Goal: Information Seeking & Learning: Learn about a topic

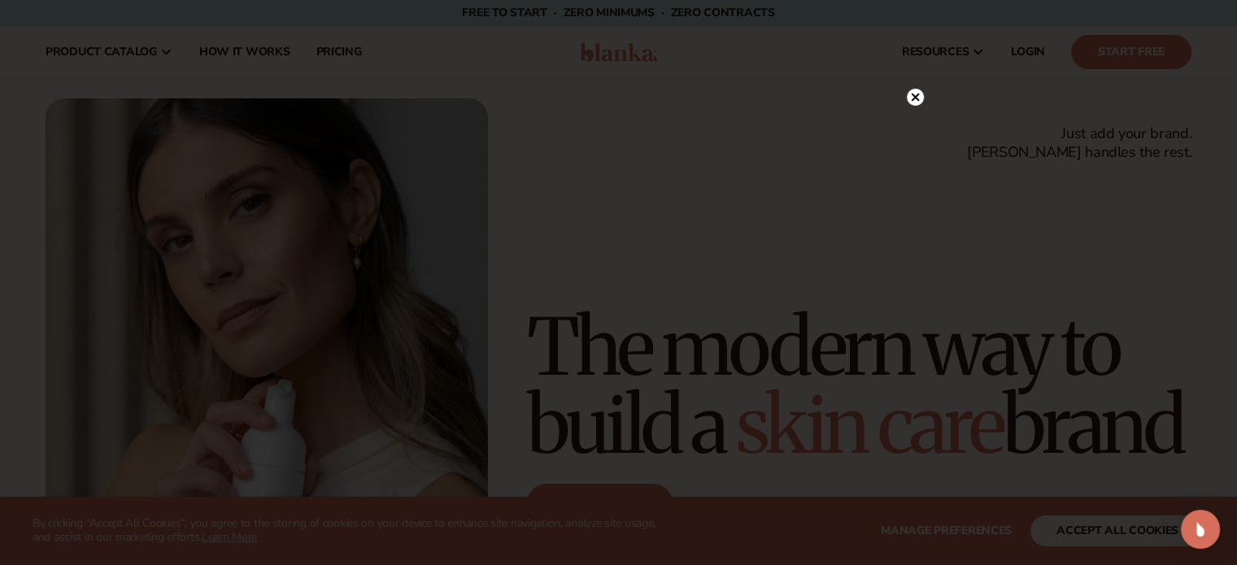
click at [917, 100] on icon at bounding box center [915, 97] width 8 height 8
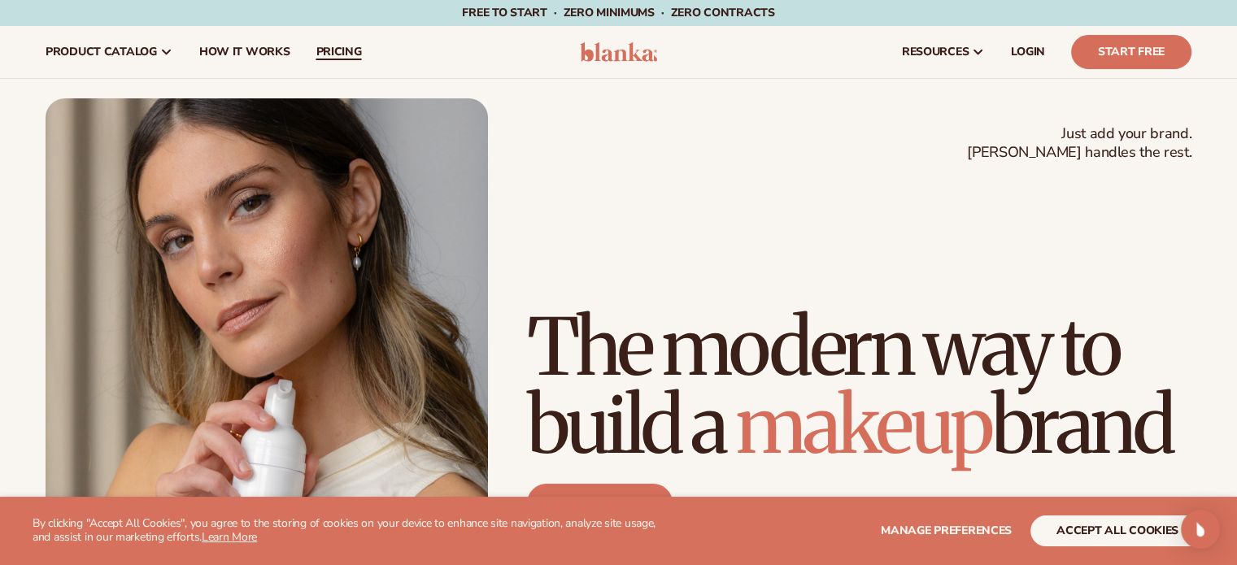
click at [340, 59] on span "pricing" at bounding box center [338, 52] width 46 height 13
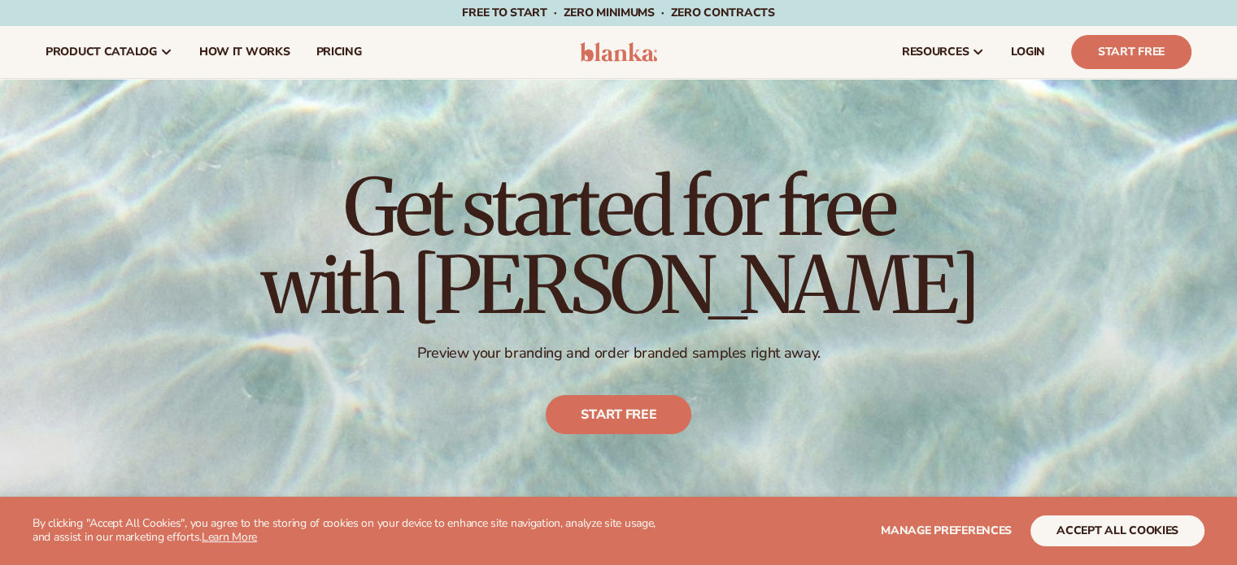
scroll to position [494, 0]
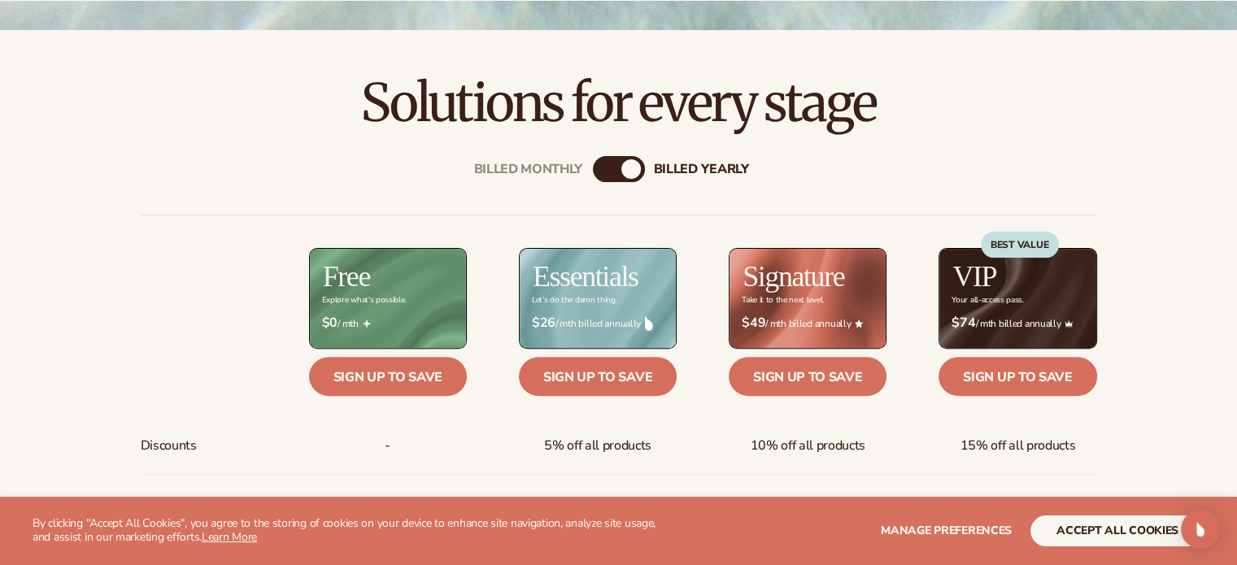
click at [602, 163] on div "Billed Monthly" at bounding box center [603, 169] width 20 height 20
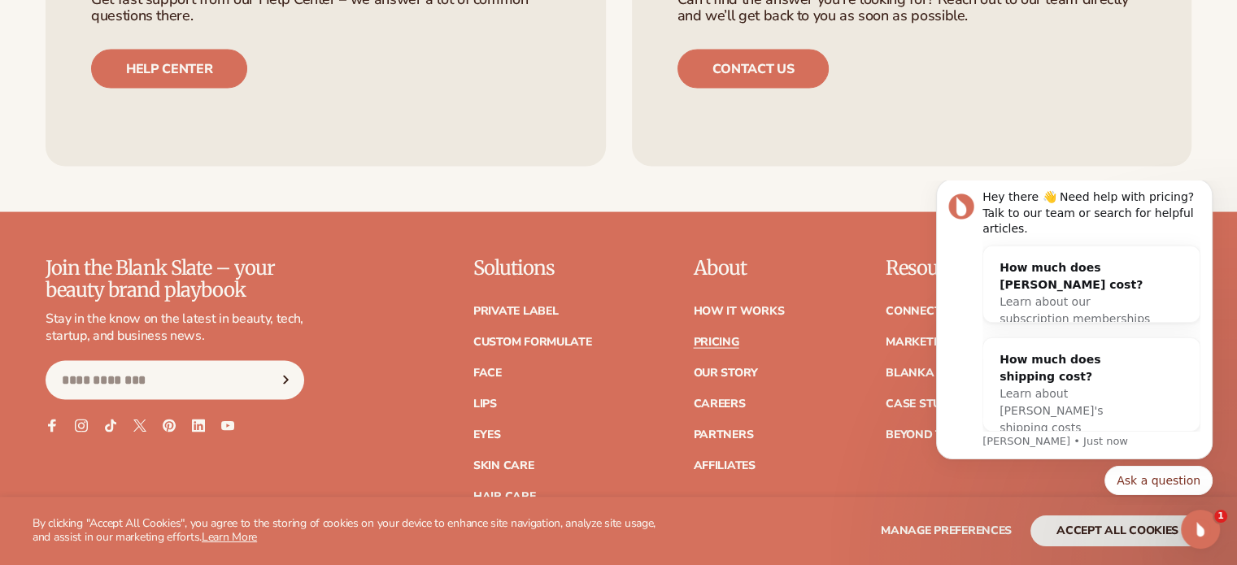
scroll to position [3246, 0]
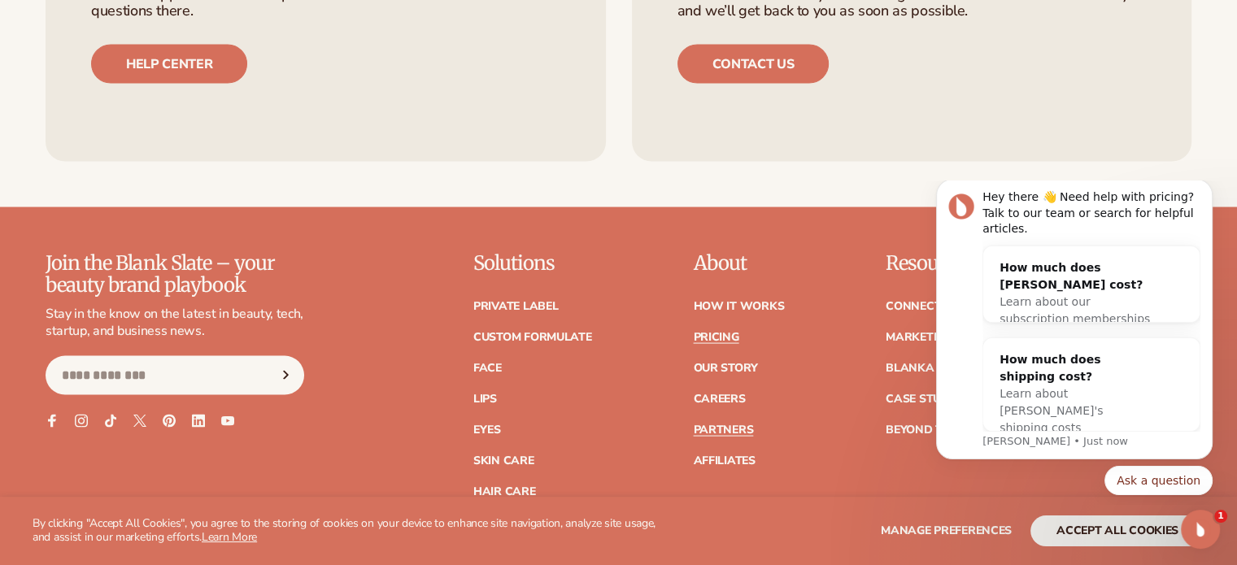
click at [723, 429] on link "Partners" at bounding box center [723, 429] width 60 height 11
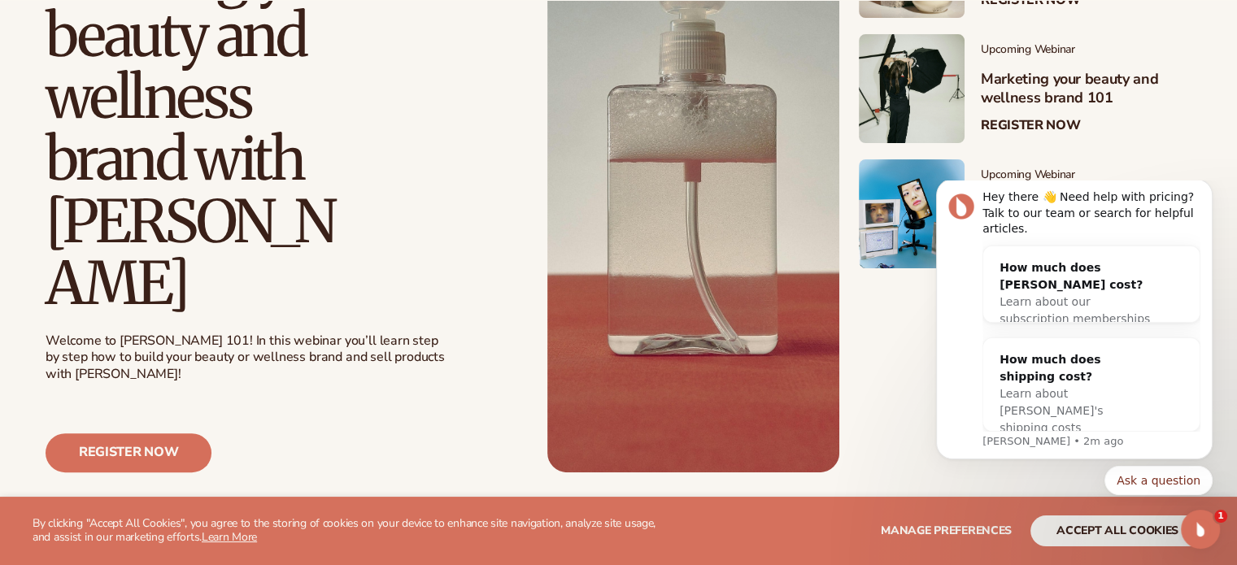
scroll to position [494, 0]
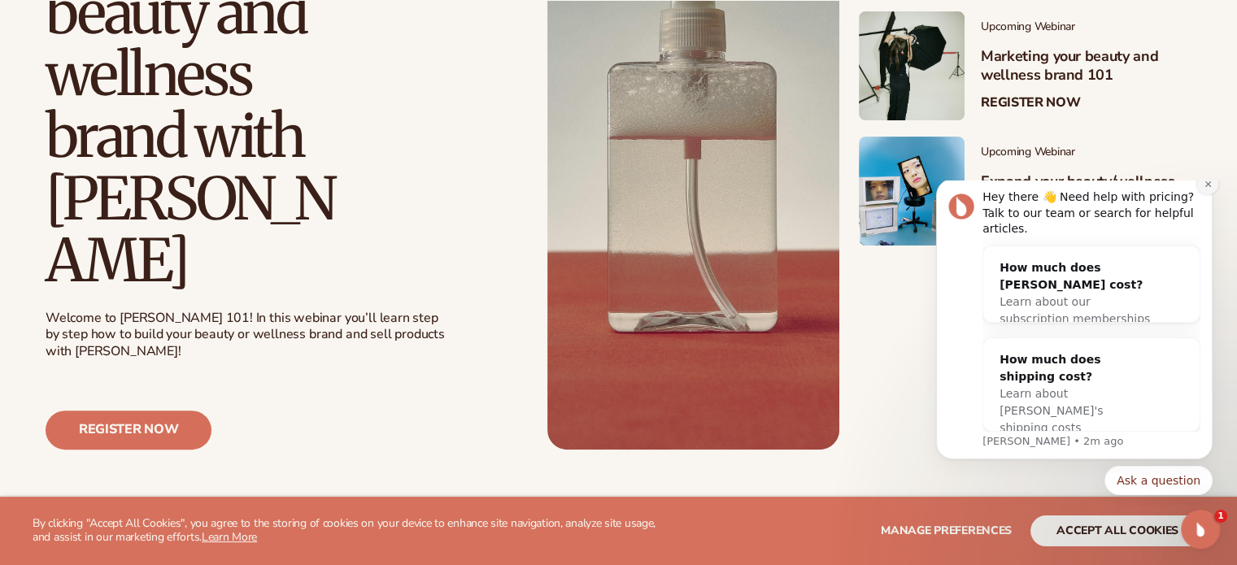
click at [1207, 193] on button "Dismiss notification" at bounding box center [1207, 183] width 21 height 21
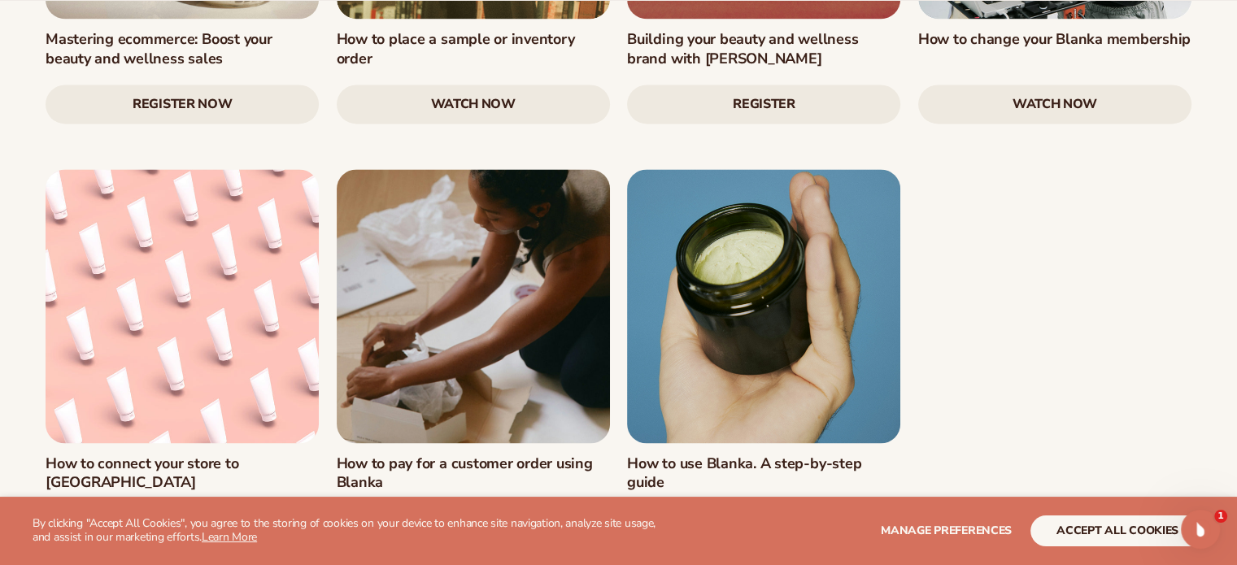
scroll to position [2445, 0]
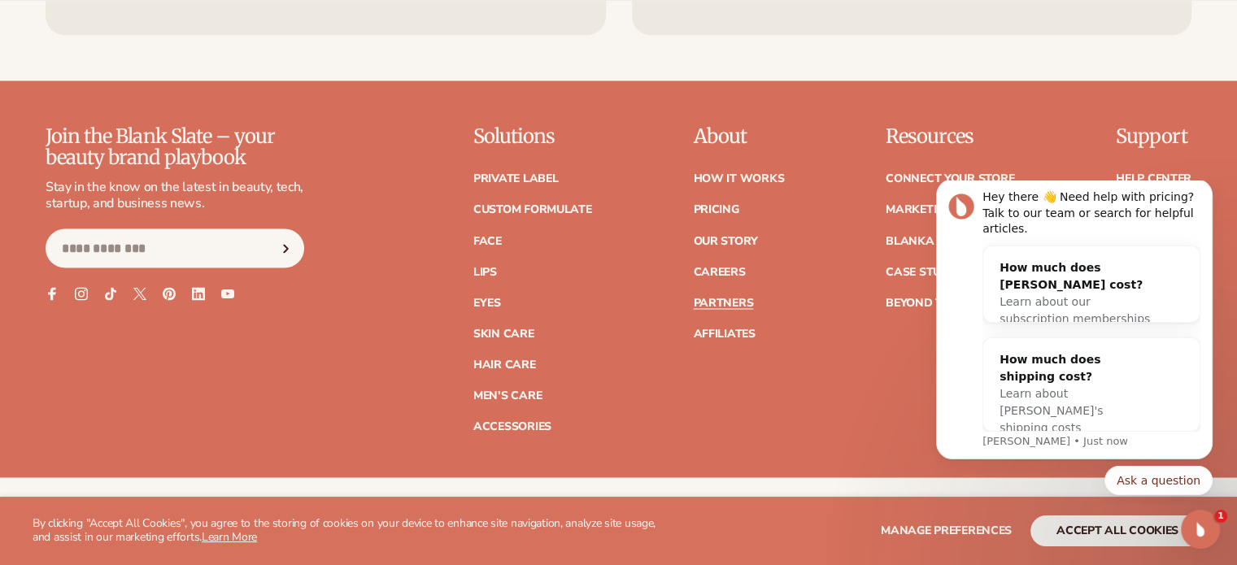
scroll to position [2881, 0]
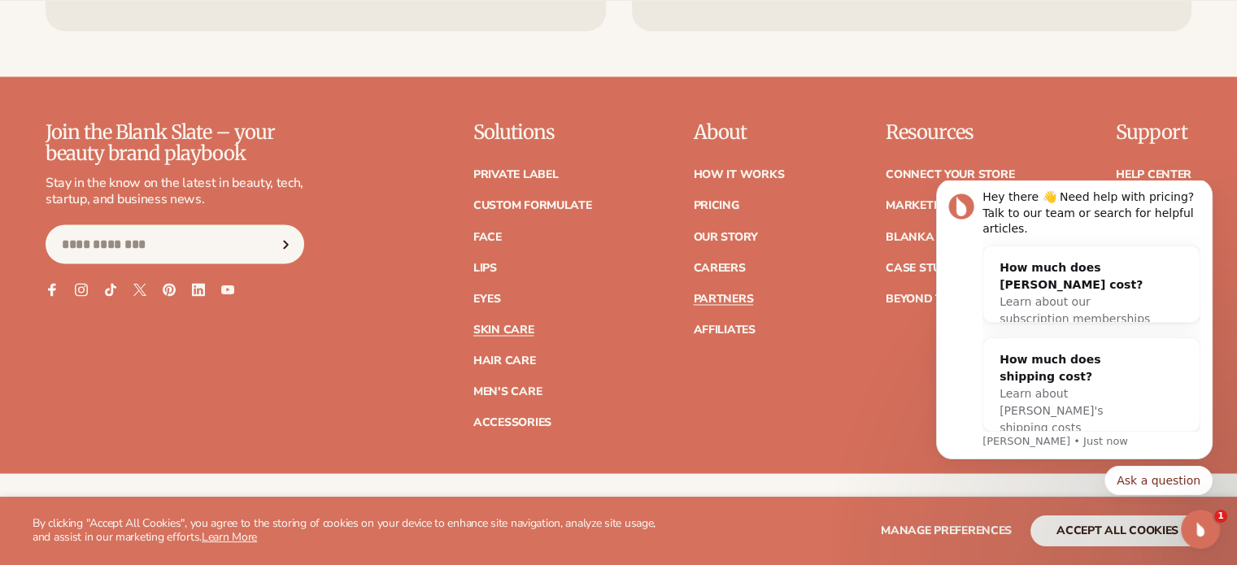
click at [507, 335] on link "Skin Care" at bounding box center [503, 329] width 60 height 11
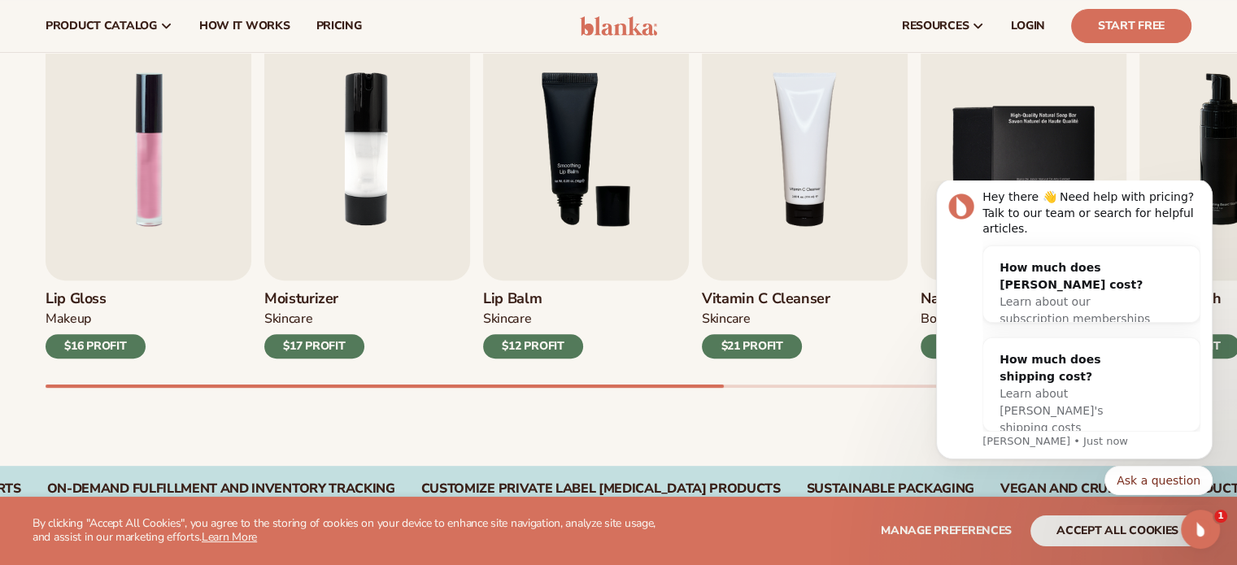
scroll to position [561, 0]
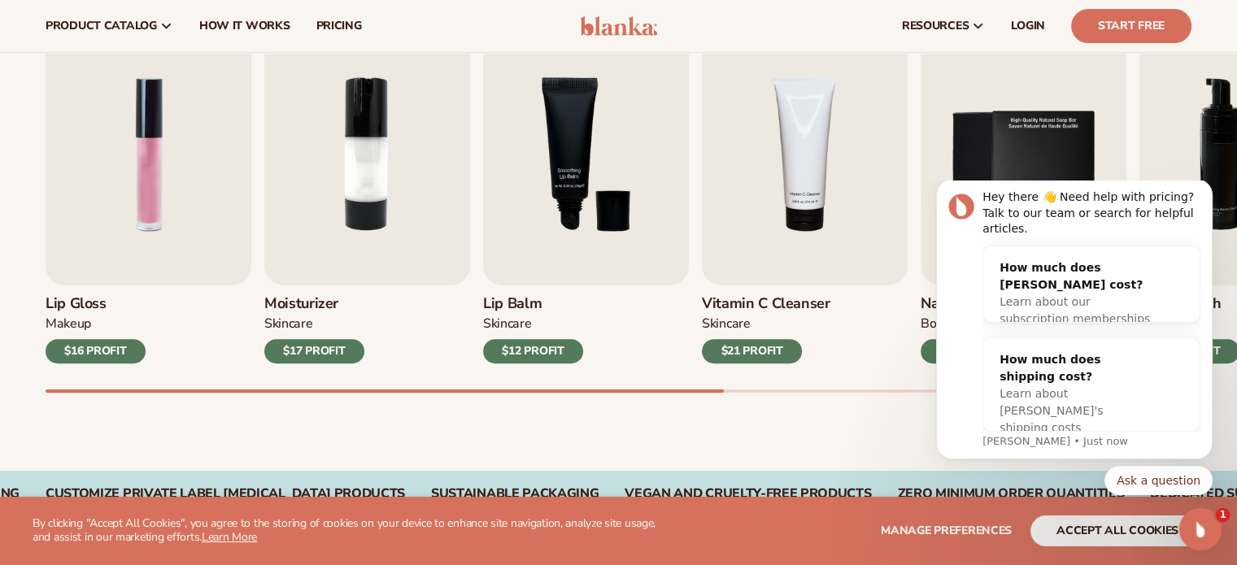
click at [1201, 526] on icon "Open Intercom Messenger" at bounding box center [1198, 527] width 27 height 27
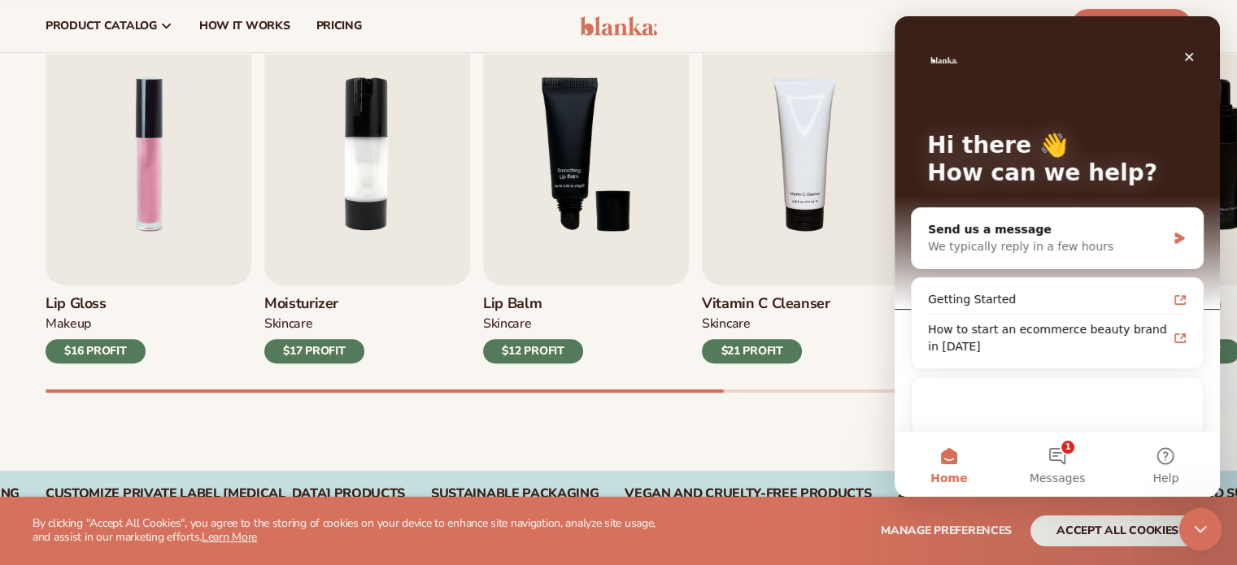
scroll to position [0, 0]
click at [1201, 526] on icon "Close Intercom Messenger" at bounding box center [1198, 527] width 20 height 20
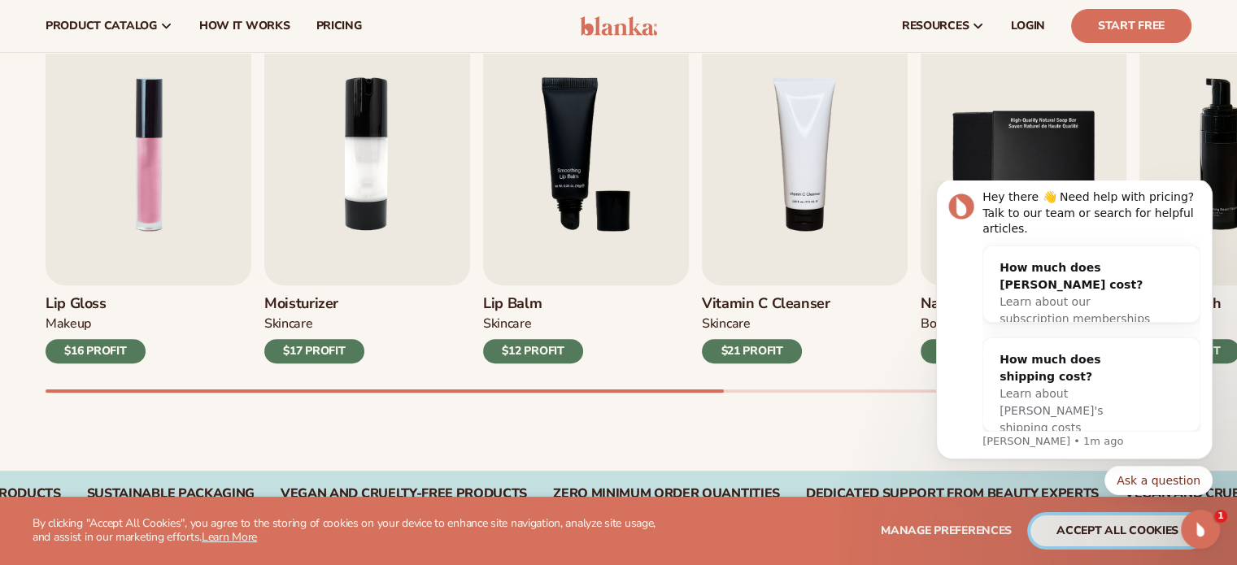
click at [1154, 533] on button "accept all cookies" at bounding box center [1117, 530] width 174 height 31
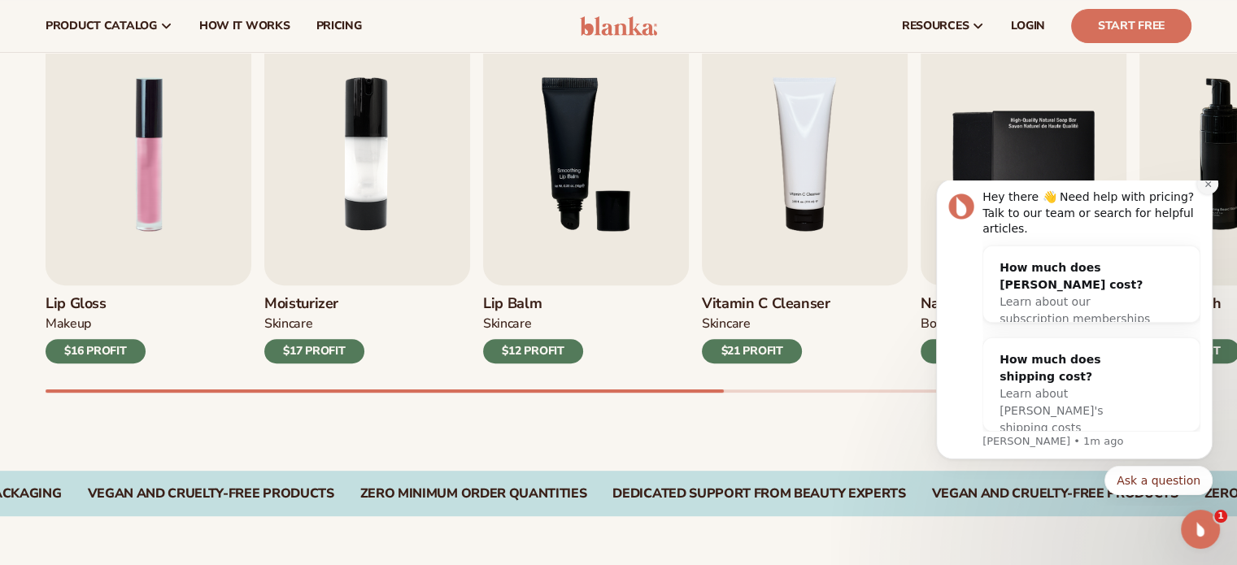
click at [1207, 186] on icon "Dismiss notification" at bounding box center [1207, 183] width 6 height 6
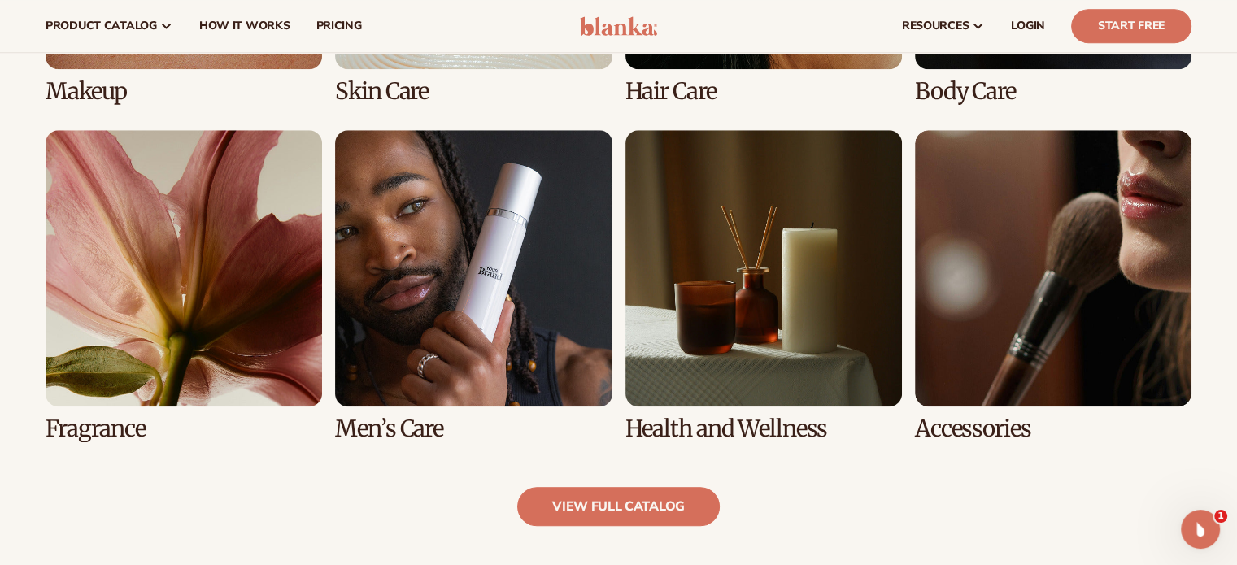
scroll to position [1450, 0]
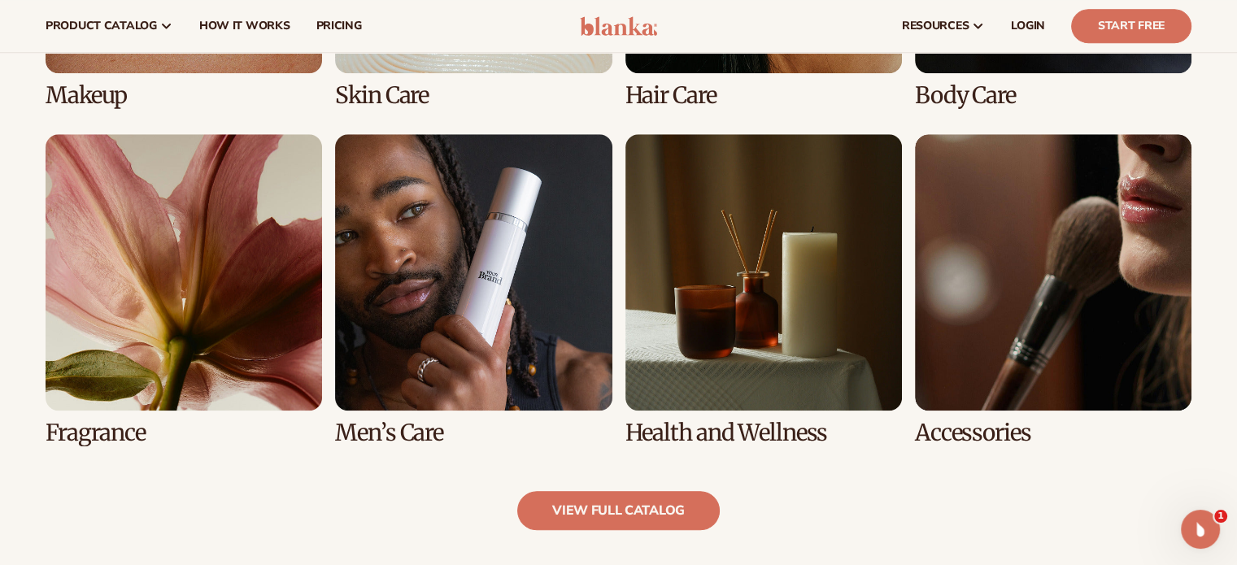
click at [124, 279] on link "5 / 8" at bounding box center [184, 289] width 276 height 311
click at [239, 311] on link "5 / 8" at bounding box center [184, 289] width 276 height 311
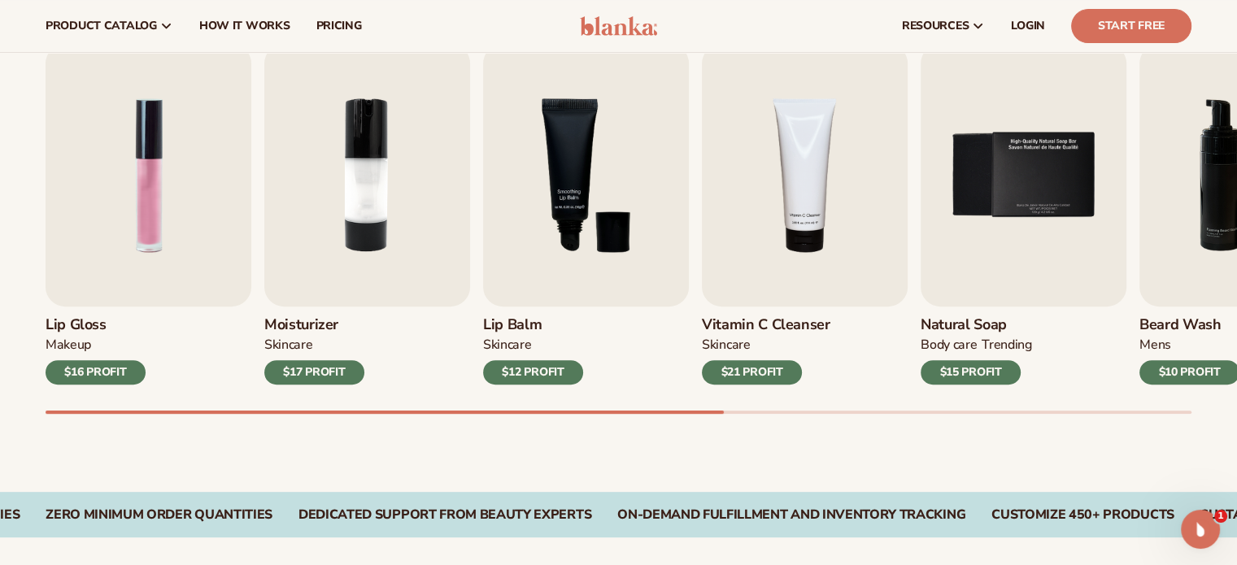
scroll to position [522, 0]
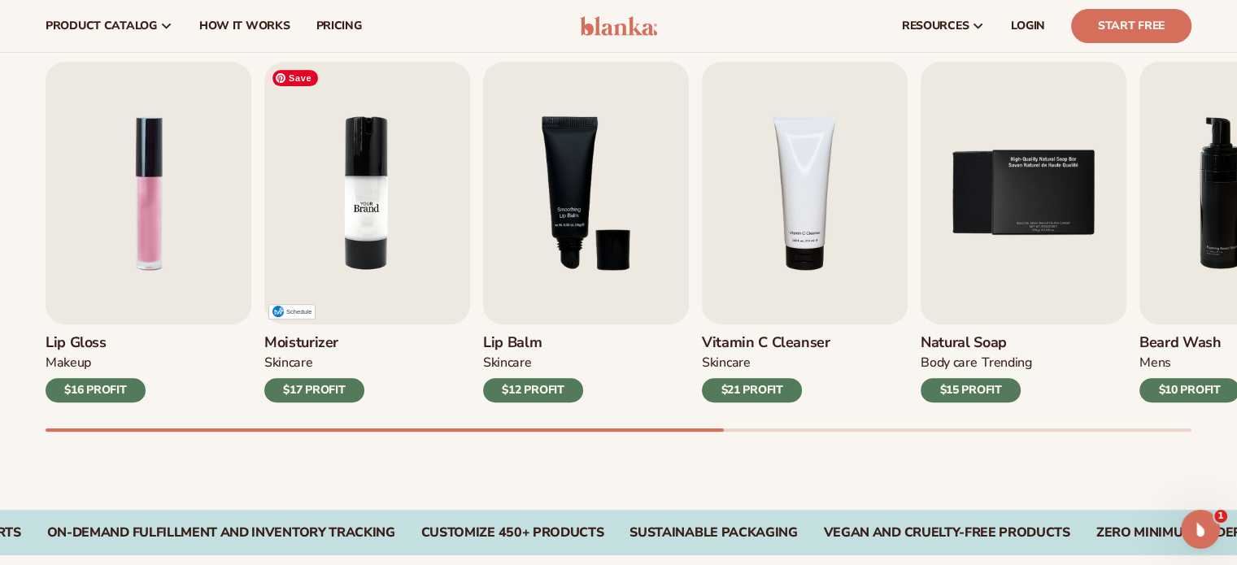
click at [355, 282] on img "2 / 9" at bounding box center [367, 193] width 206 height 263
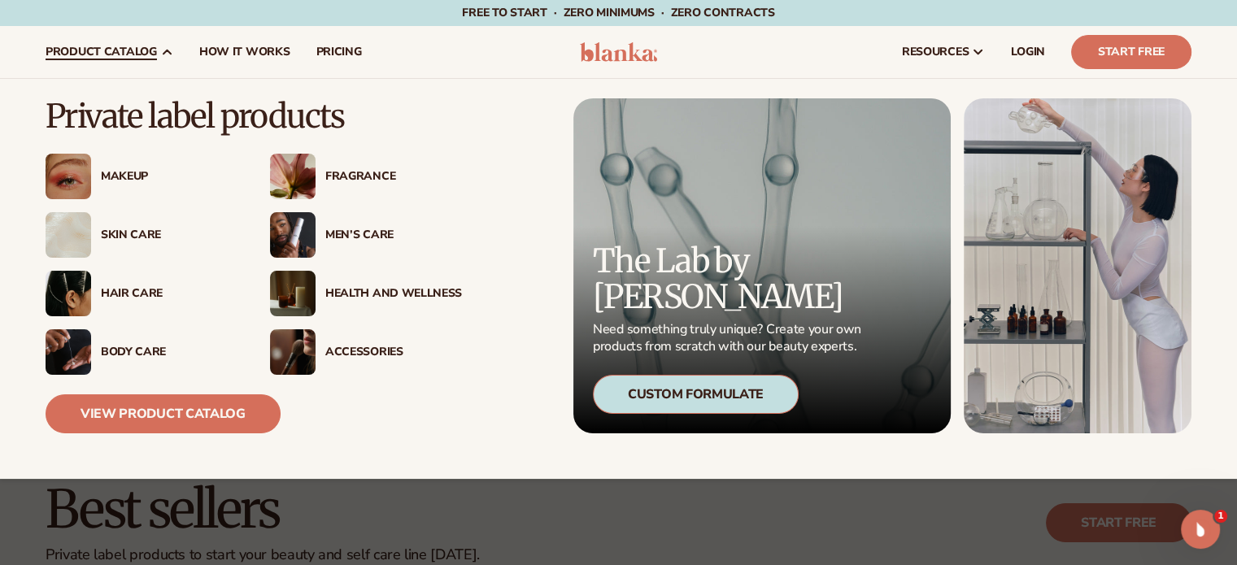
click at [65, 225] on img at bounding box center [69, 235] width 46 height 46
click at [302, 167] on img at bounding box center [293, 177] width 46 height 46
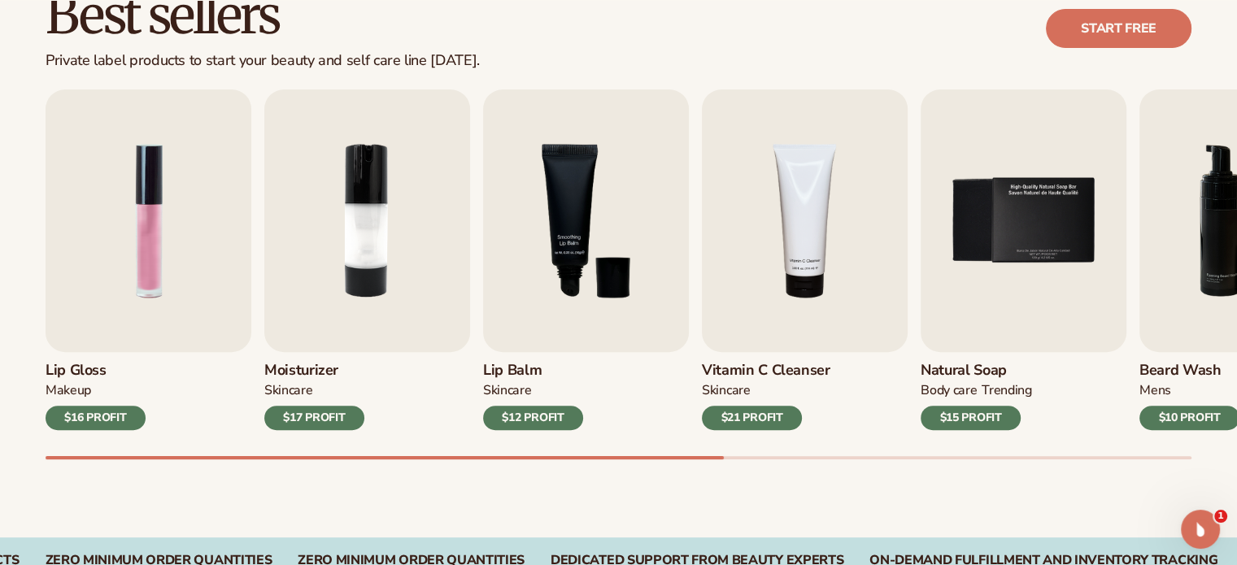
scroll to position [989, 0]
